Goal: Task Accomplishment & Management: Use online tool/utility

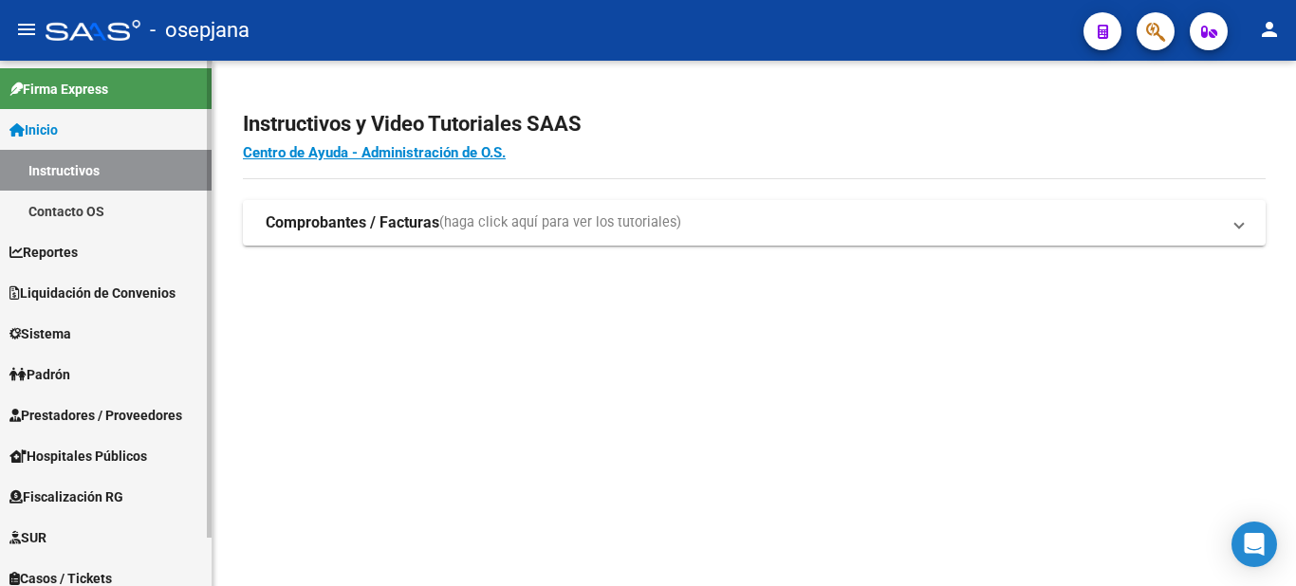
scroll to position [53, 0]
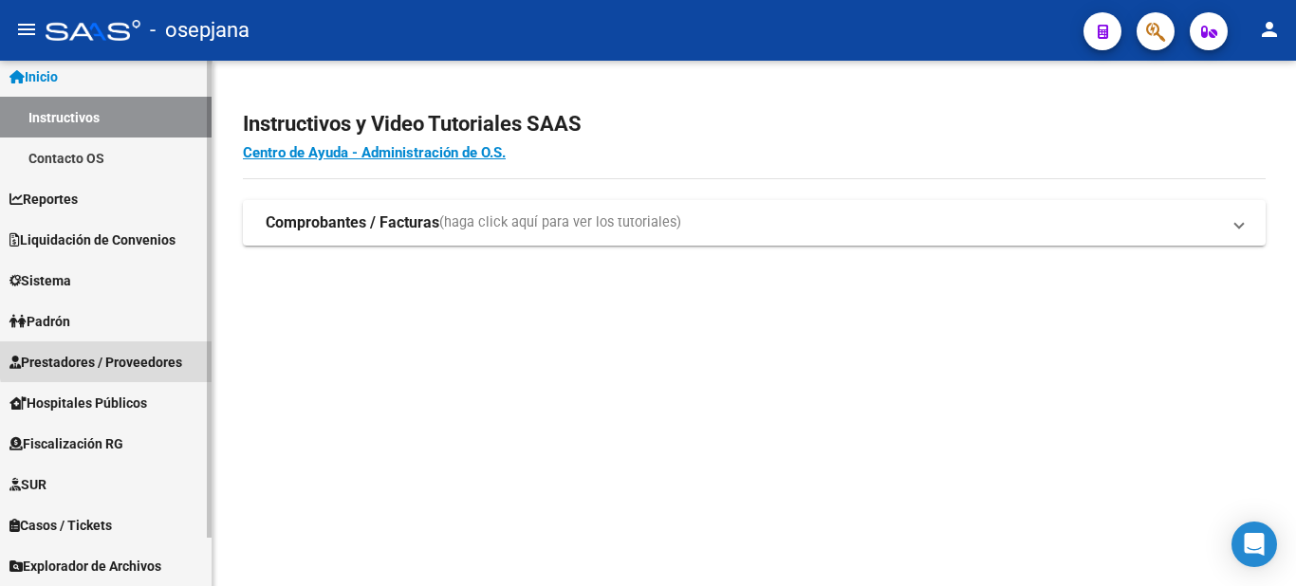
click at [158, 355] on span "Prestadores / Proveedores" at bounding box center [95, 362] width 173 height 21
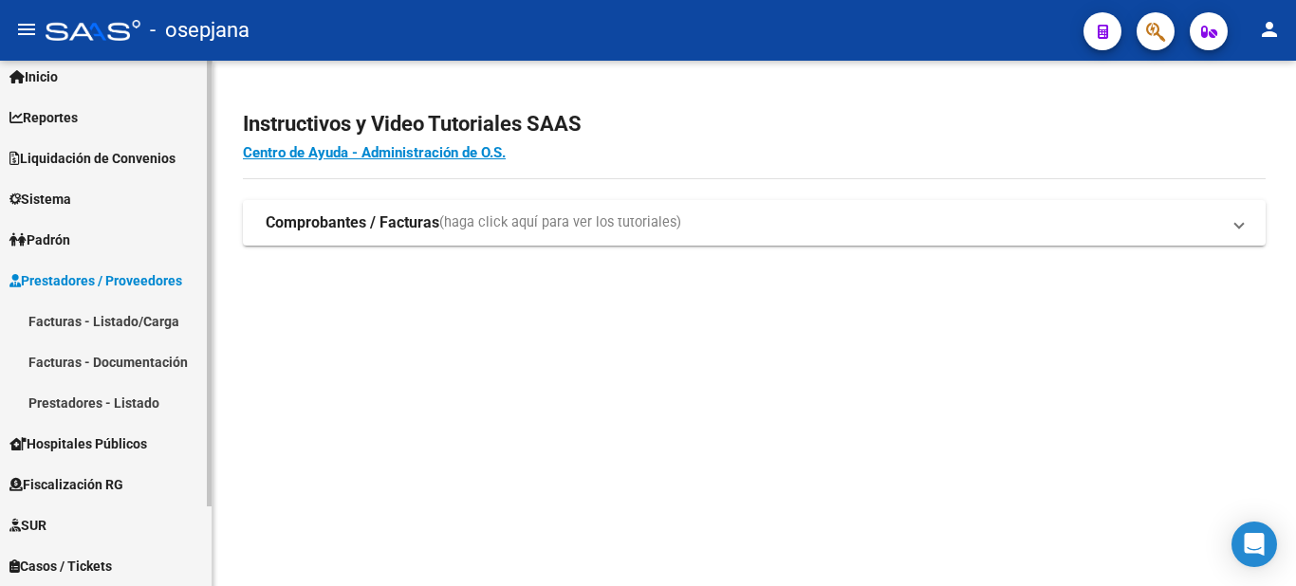
click at [121, 325] on link "Facturas - Listado/Carga" at bounding box center [106, 321] width 212 height 41
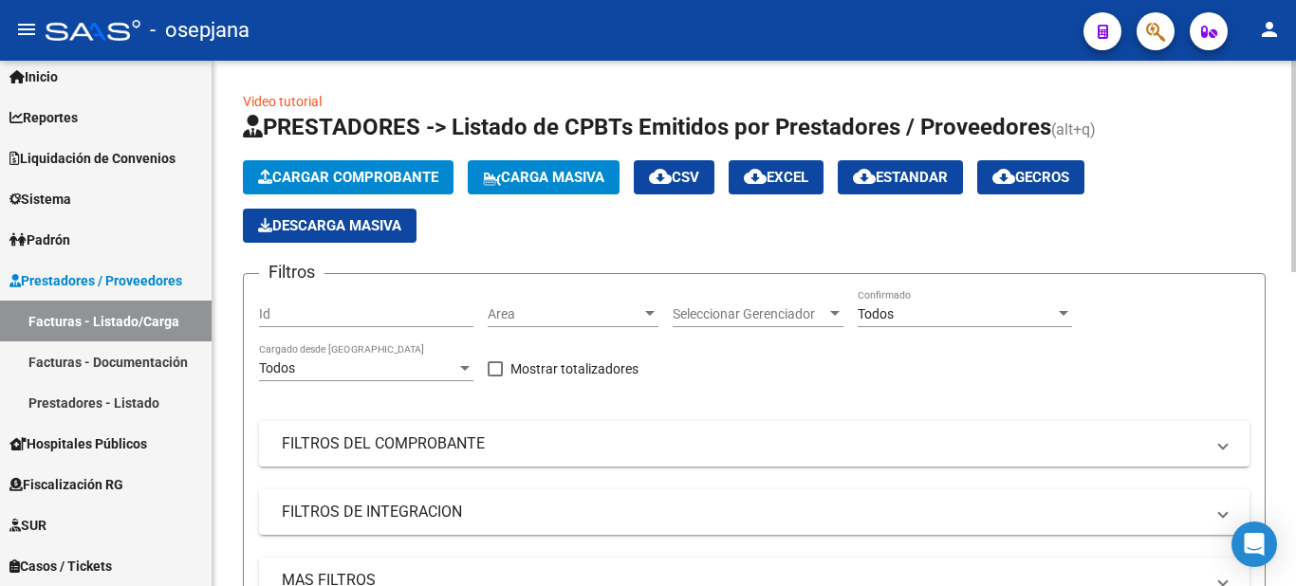
click at [366, 311] on input "Id" at bounding box center [366, 315] width 214 height 16
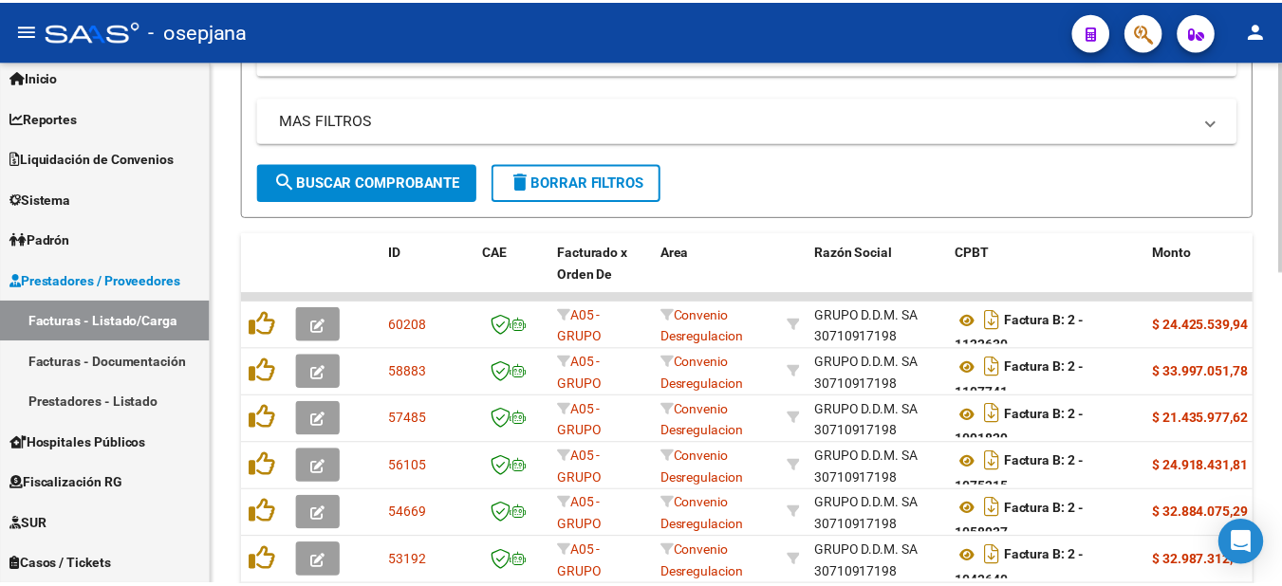
scroll to position [474, 0]
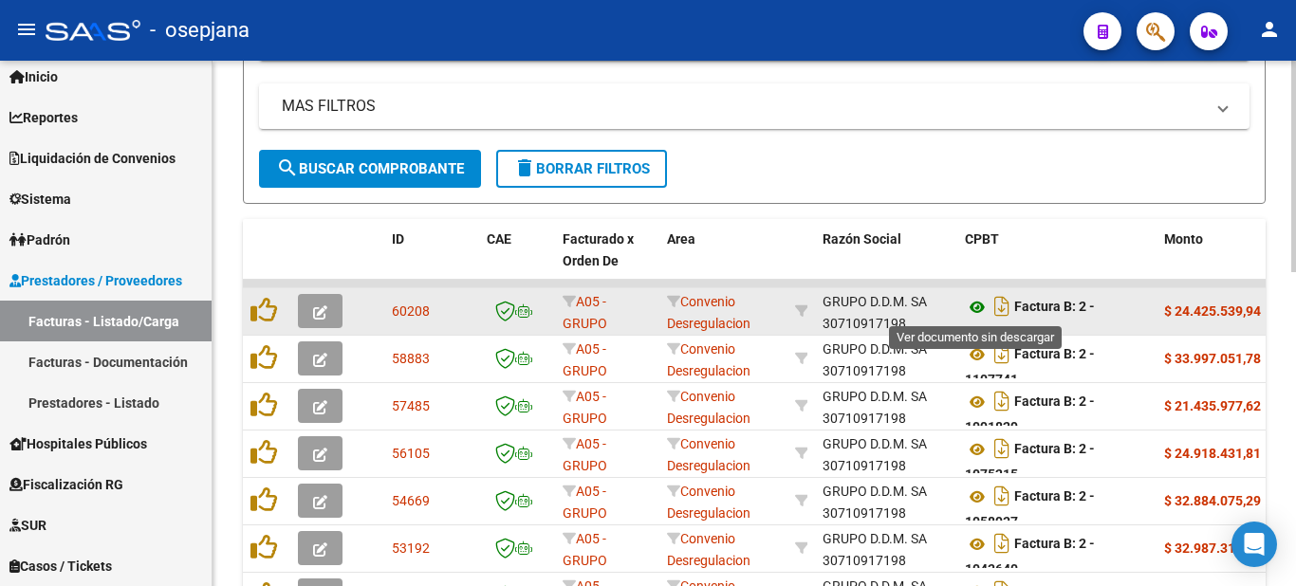
click at [974, 305] on icon at bounding box center [977, 307] width 25 height 23
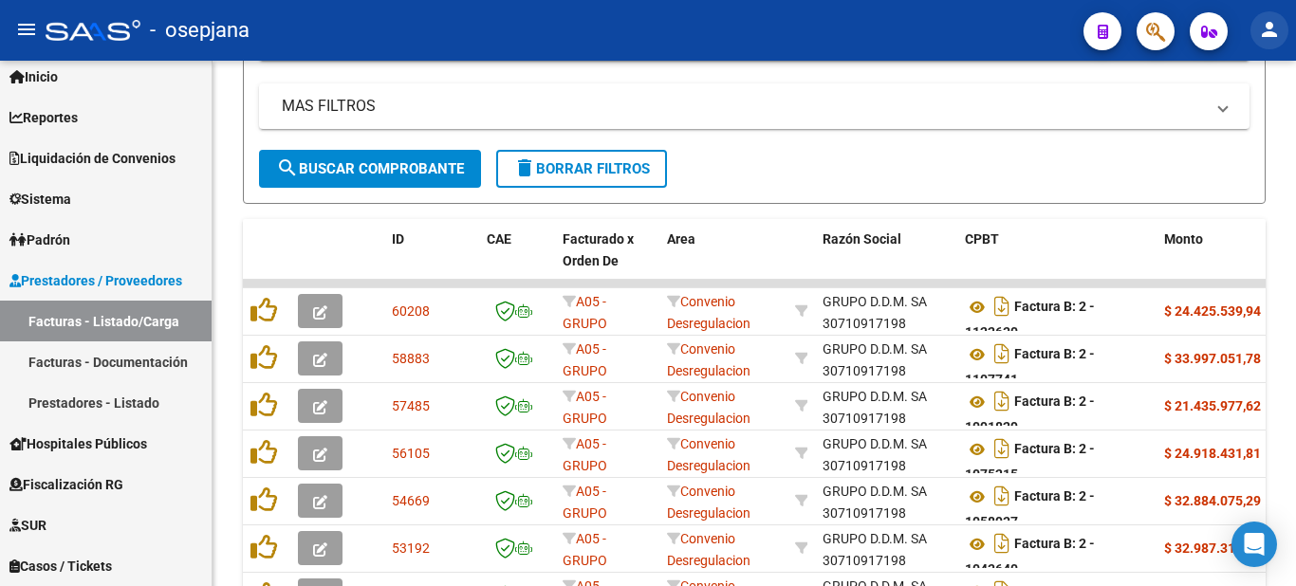
click at [1274, 30] on mat-icon "person" at bounding box center [1269, 29] width 23 height 23
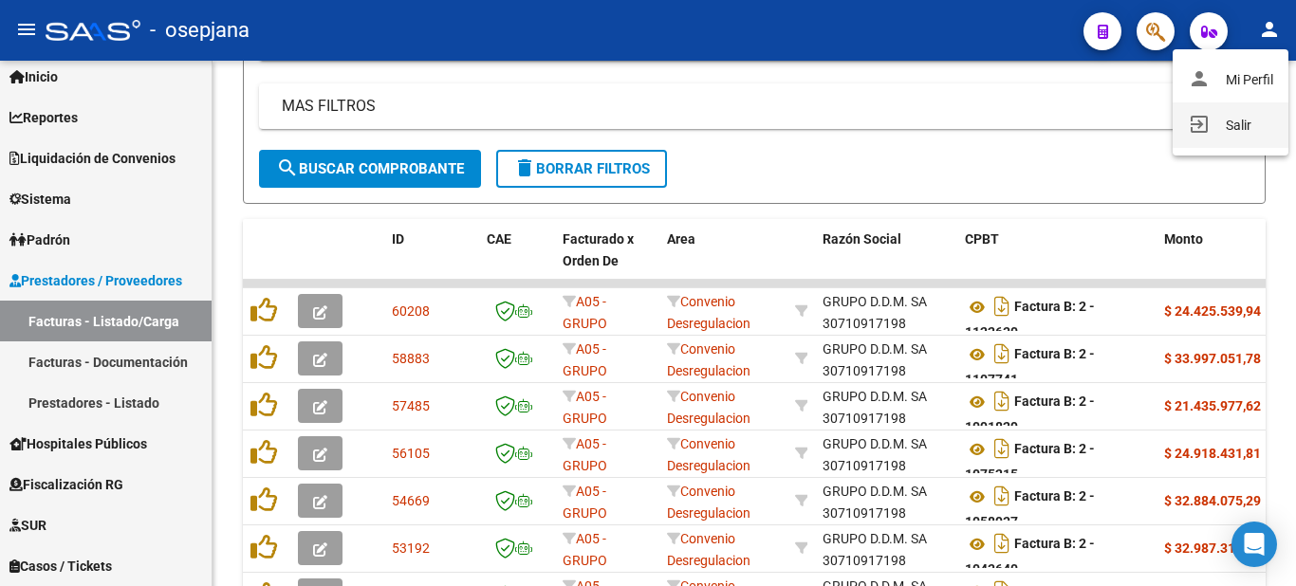
click at [1253, 113] on button "exit_to_app Salir" at bounding box center [1231, 125] width 116 height 46
